Goal: Task Accomplishment & Management: Manage account settings

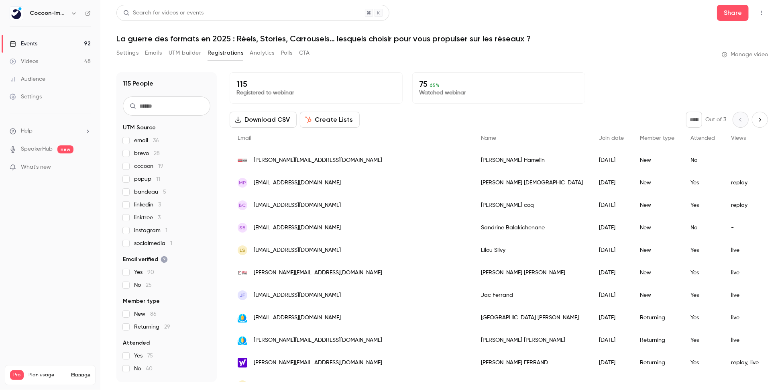
click at [45, 49] on link "Events 92" at bounding box center [50, 44] width 100 height 18
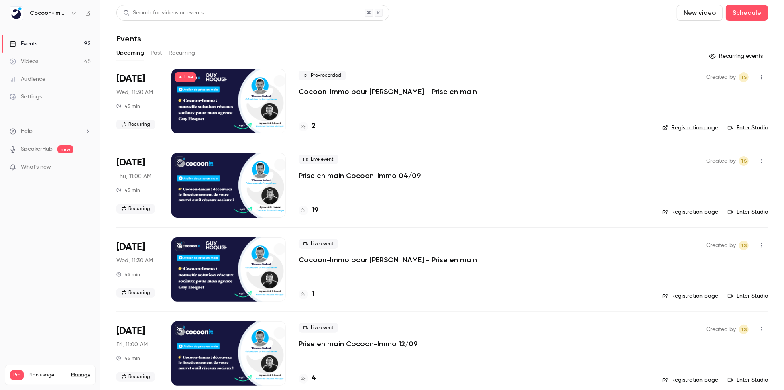
click at [42, 40] on link "Events 92" at bounding box center [50, 44] width 100 height 18
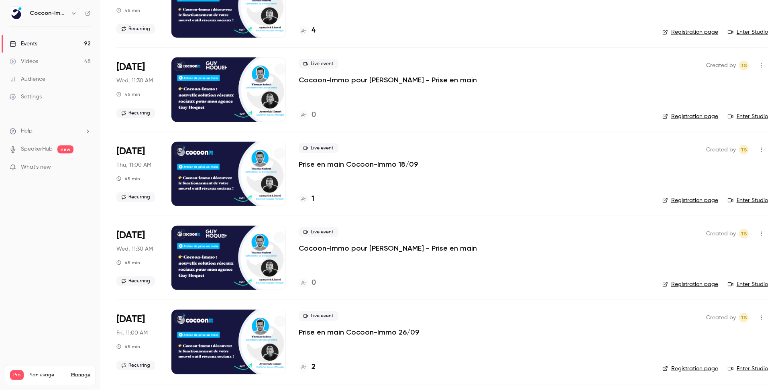
scroll to position [349, 0]
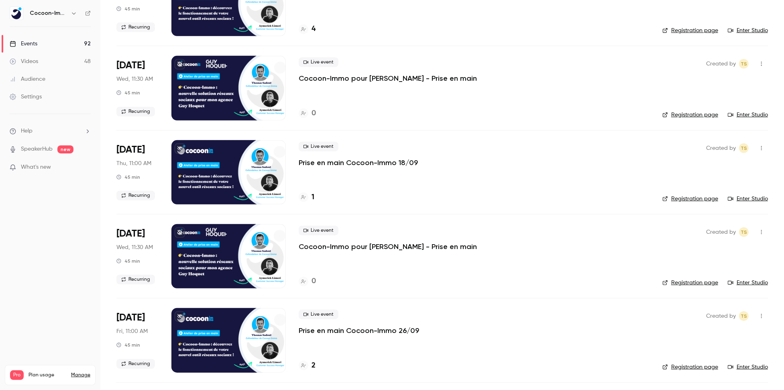
click at [240, 337] on div at bounding box center [228, 340] width 114 height 64
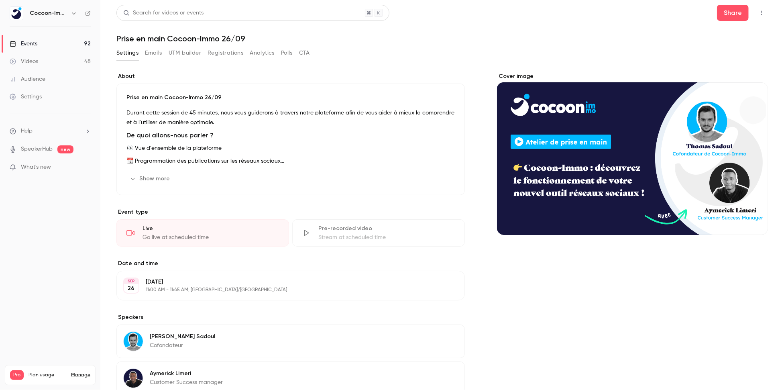
click at [231, 56] on button "Registrations" at bounding box center [225, 53] width 36 height 13
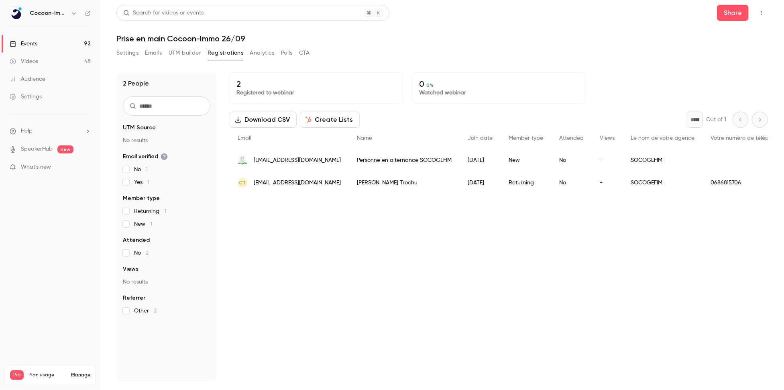
click at [376, 160] on div "Personne en alternance SOCOGEFIM" at bounding box center [404, 160] width 111 height 22
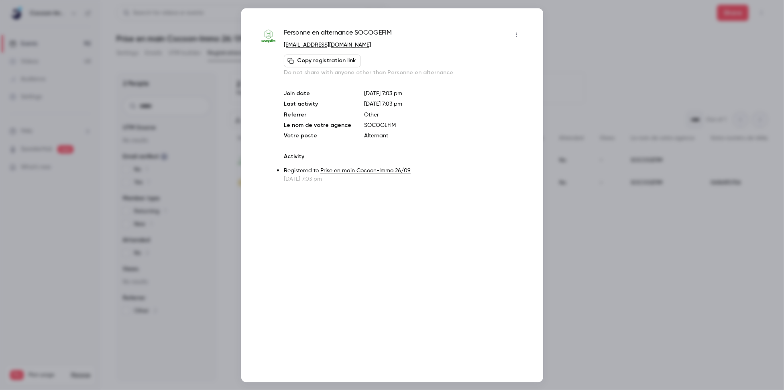
click at [516, 37] on button "button" at bounding box center [516, 34] width 13 height 13
click at [516, 37] on div at bounding box center [392, 195] width 784 height 390
click at [516, 37] on icon "button" at bounding box center [516, 35] width 6 height 6
click at [395, 85] on div at bounding box center [392, 195] width 784 height 390
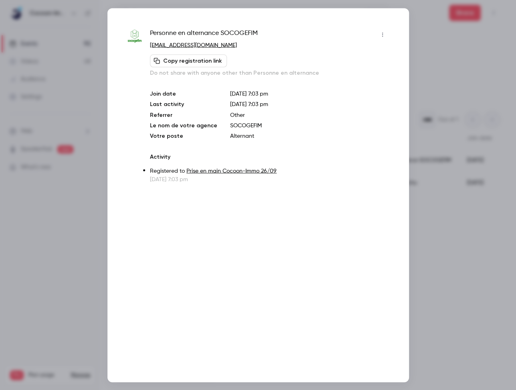
click at [382, 32] on icon "button" at bounding box center [382, 34] width 1 height 4
click at [358, 69] on li "Remove registration" at bounding box center [345, 75] width 87 height 21
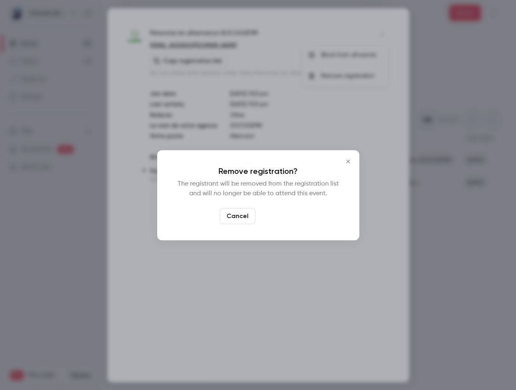
click at [276, 220] on button "Confirm" at bounding box center [278, 216] width 38 height 16
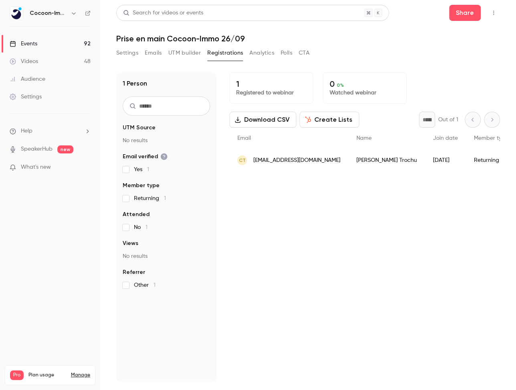
click at [124, 56] on button "Settings" at bounding box center [127, 53] width 22 height 13
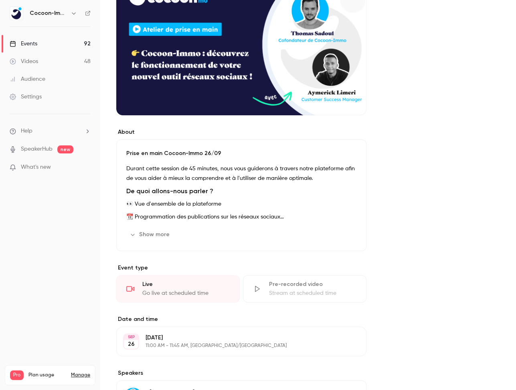
scroll to position [118, 0]
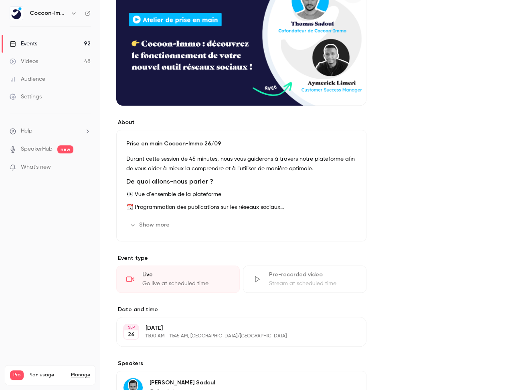
click at [299, 67] on div "Cover image" at bounding box center [241, 30] width 250 height 151
click at [0, 0] on input "Cover image" at bounding box center [0, 0] width 0 height 0
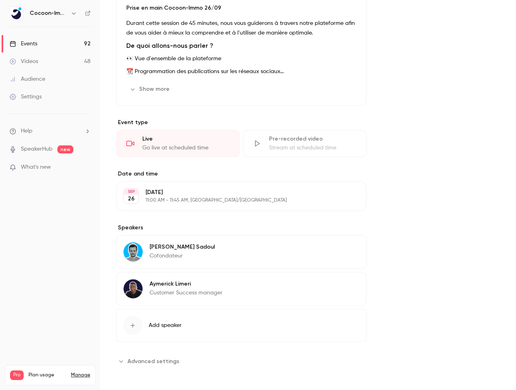
scroll to position [0, 0]
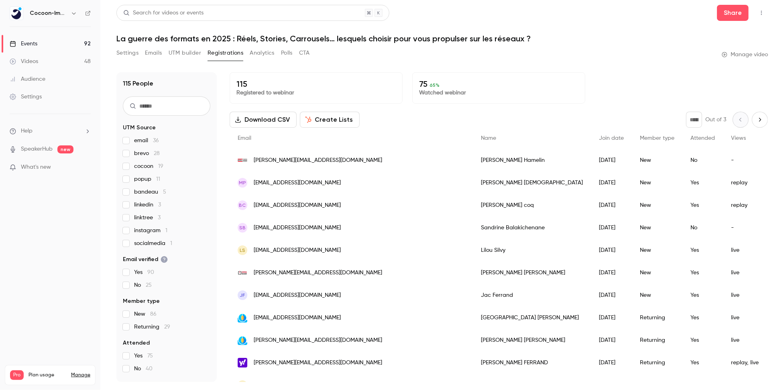
click at [57, 37] on link "Events 92" at bounding box center [50, 44] width 100 height 18
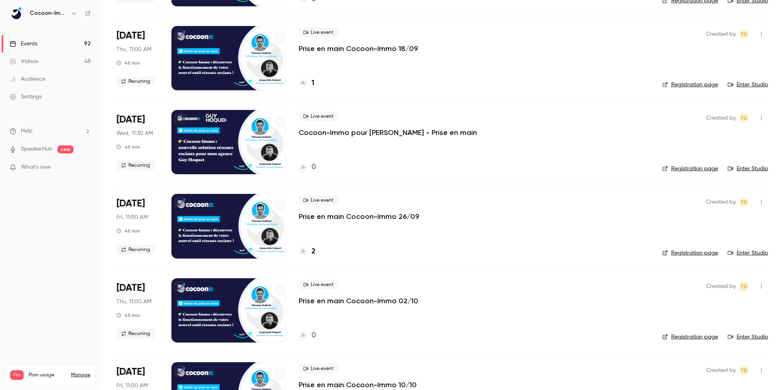
scroll to position [481, 0]
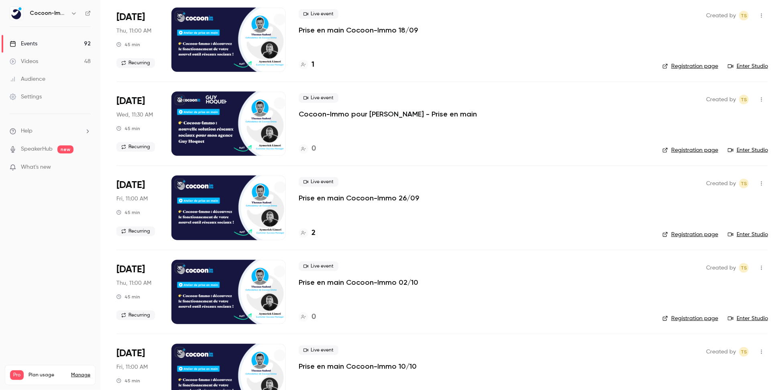
click at [223, 211] on div at bounding box center [228, 207] width 114 height 64
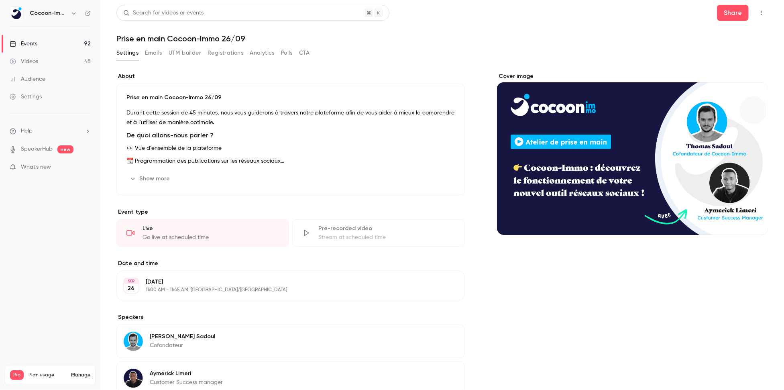
click at [233, 57] on button "Registrations" at bounding box center [225, 53] width 36 height 13
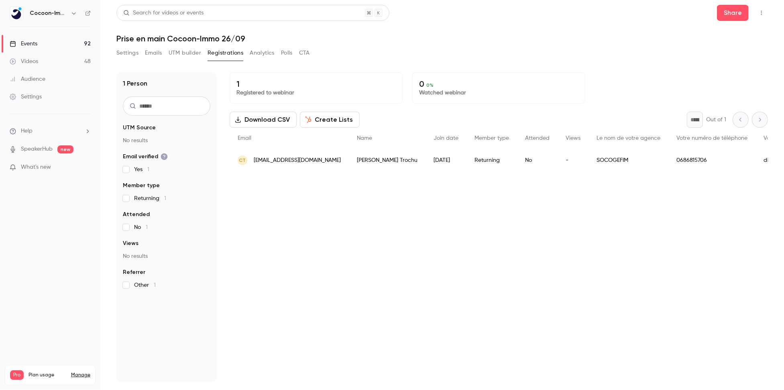
click at [763, 14] on icon "button" at bounding box center [761, 13] width 6 height 6
click at [758, 12] on div at bounding box center [392, 195] width 784 height 390
click at [250, 51] on button "Analytics" at bounding box center [262, 53] width 25 height 13
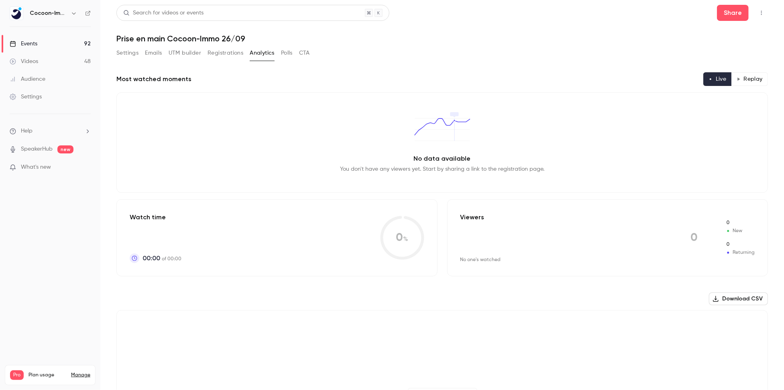
click at [227, 53] on button "Registrations" at bounding box center [225, 53] width 36 height 13
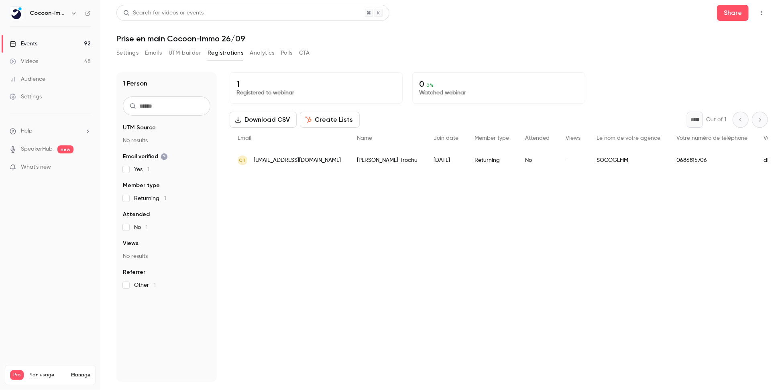
click at [425, 141] on div "Join date" at bounding box center [445, 138] width 41 height 21
click at [302, 189] on div "1 Registered to webinar 0 0 % Watched webinar Download CSV Create Lists * Out o…" at bounding box center [498, 226] width 538 height 309
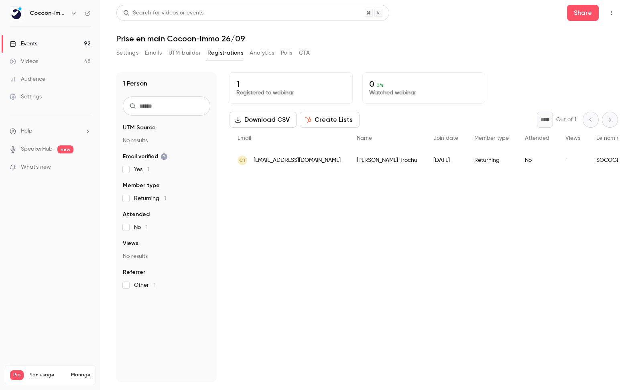
click at [136, 57] on button "Settings" at bounding box center [127, 53] width 22 height 13
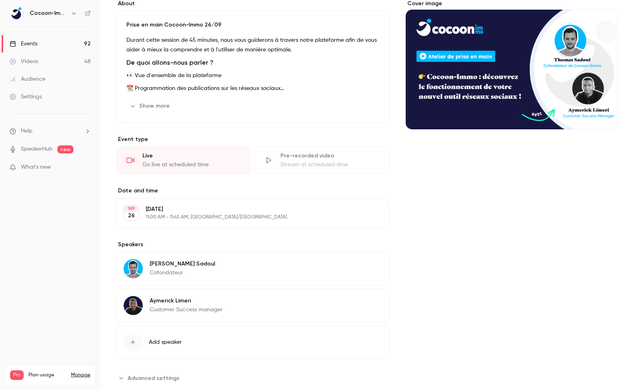
scroll to position [89, 0]
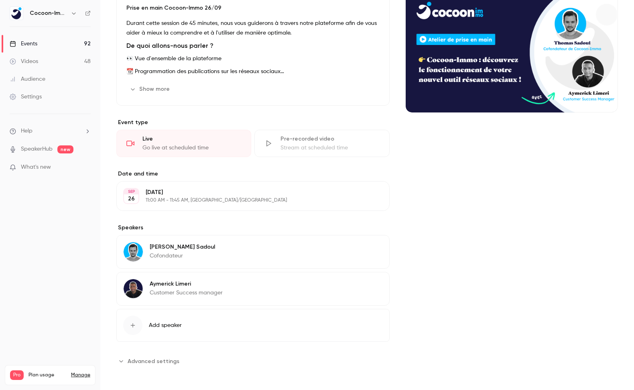
click at [148, 364] on button "Advanced settings" at bounding box center [150, 360] width 68 height 13
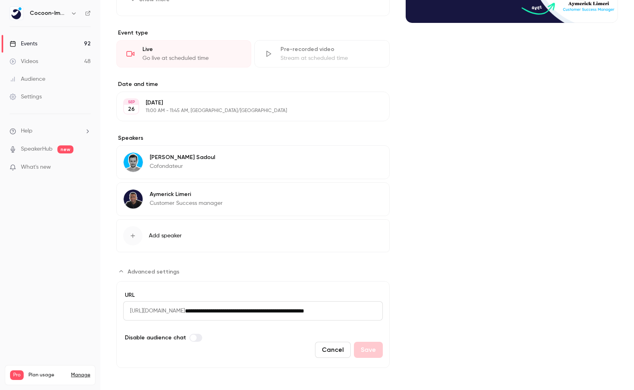
click at [171, 306] on span "[URL][DOMAIN_NAME]" at bounding box center [154, 310] width 62 height 19
click at [185, 308] on span "[URL][DOMAIN_NAME]" at bounding box center [154, 310] width 62 height 19
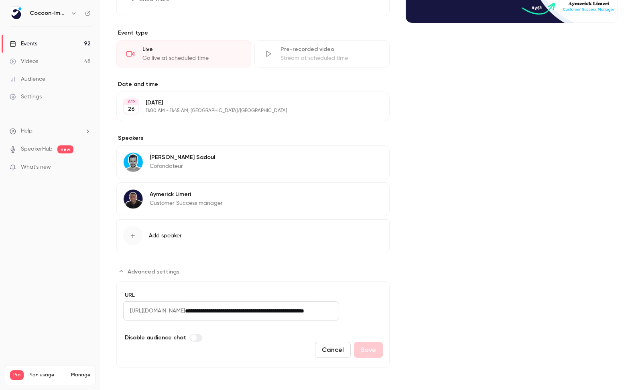
drag, startPoint x: 229, startPoint y: 306, endPoint x: 495, endPoint y: 306, distance: 265.6
click at [495, 306] on div "**********" at bounding box center [366, 130] width 501 height 474
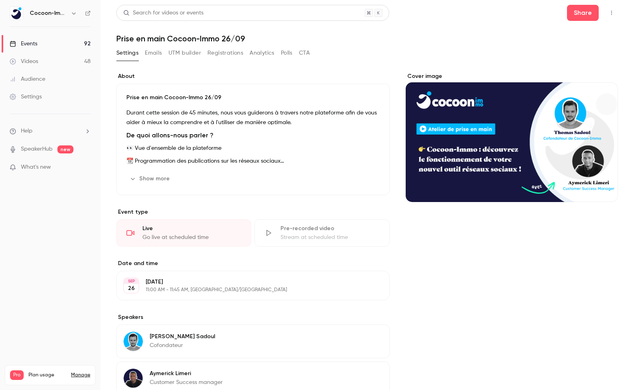
click at [51, 37] on link "Events 92" at bounding box center [50, 44] width 100 height 18
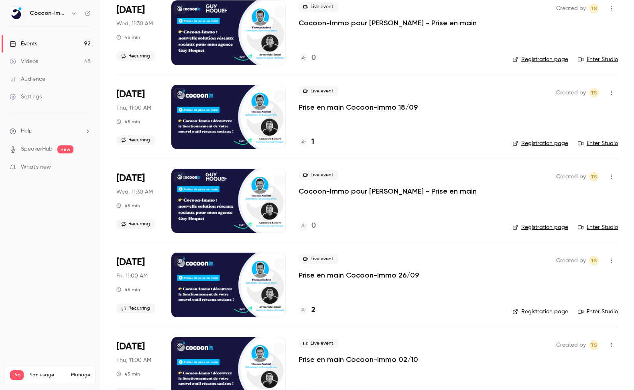
scroll to position [465, 0]
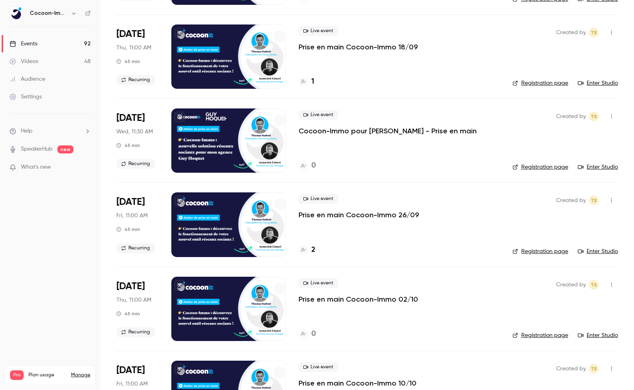
click at [538, 250] on link "Registration page" at bounding box center [540, 251] width 56 height 8
click at [239, 223] on div at bounding box center [228, 224] width 114 height 64
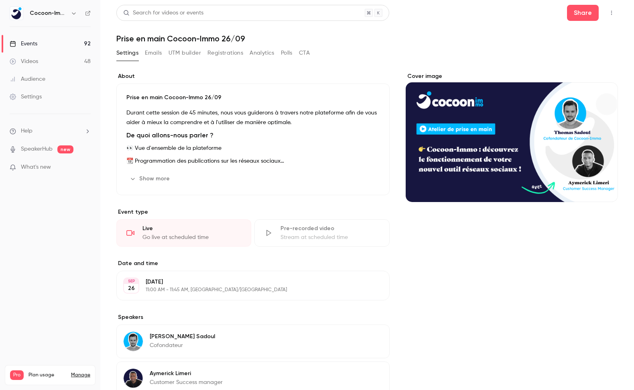
click at [223, 55] on button "Registrations" at bounding box center [225, 53] width 36 height 13
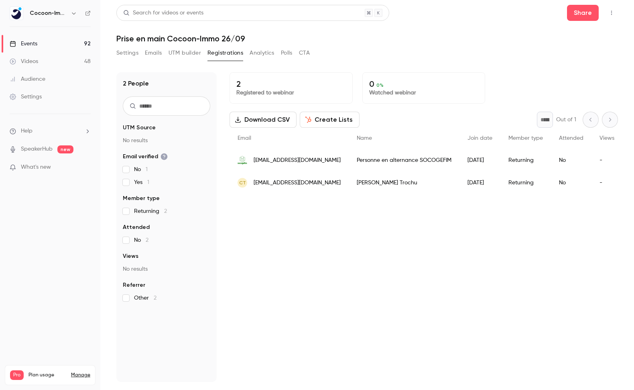
click at [373, 162] on div "Personne en alternance SOCOGEFIM" at bounding box center [404, 160] width 111 height 22
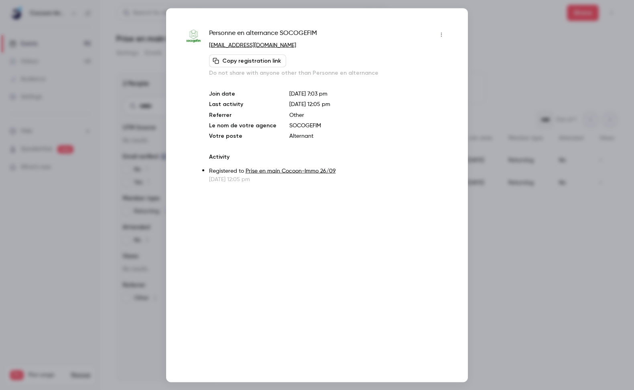
click at [297, 93] on p "[DATE] 7:03 pm" at bounding box center [368, 93] width 158 height 8
click at [574, 120] on div at bounding box center [317, 195] width 634 height 390
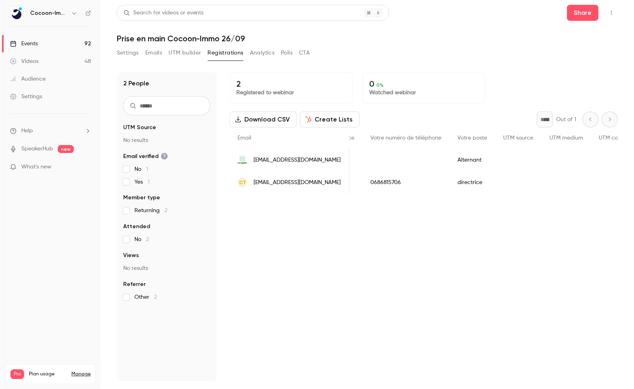
scroll to position [0, 298]
click at [503, 160] on div "Alternant" at bounding box center [514, 160] width 46 height 22
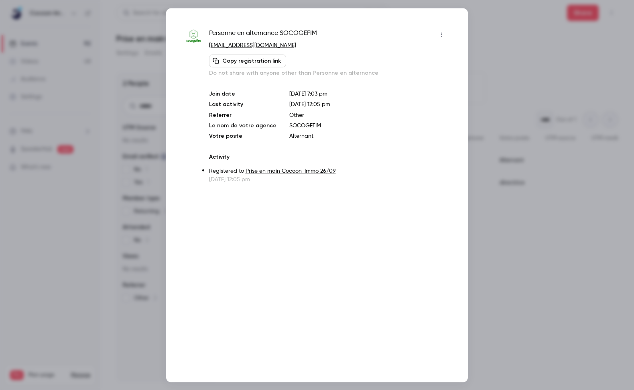
click at [546, 150] on div at bounding box center [317, 195] width 634 height 390
